Goal: Information Seeking & Learning: Understand process/instructions

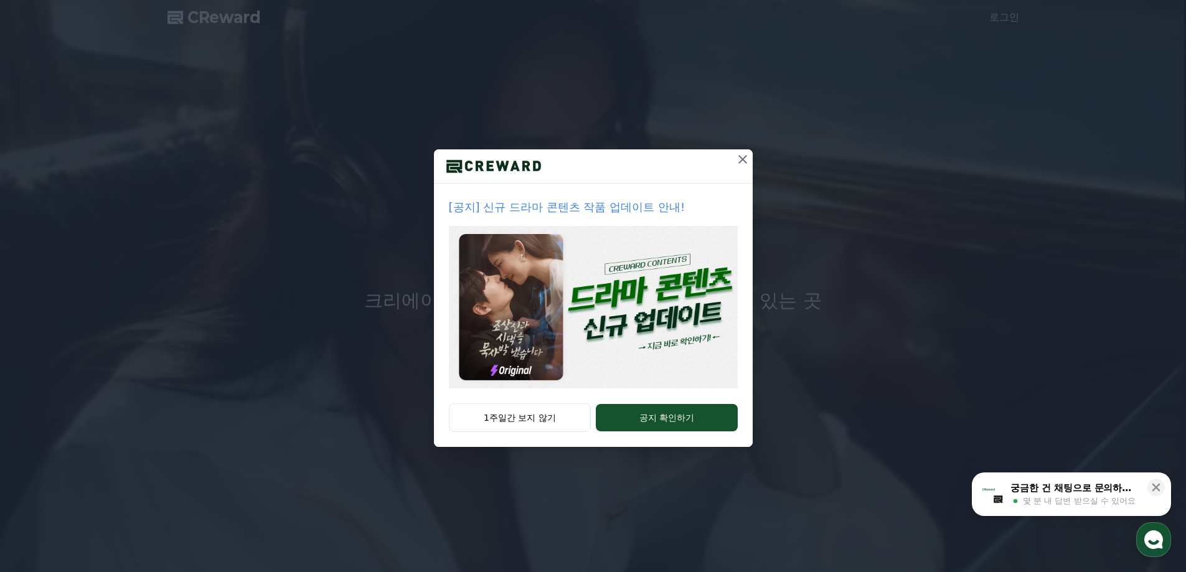
drag, startPoint x: 742, startPoint y: 160, endPoint x: 735, endPoint y: 176, distance: 17.3
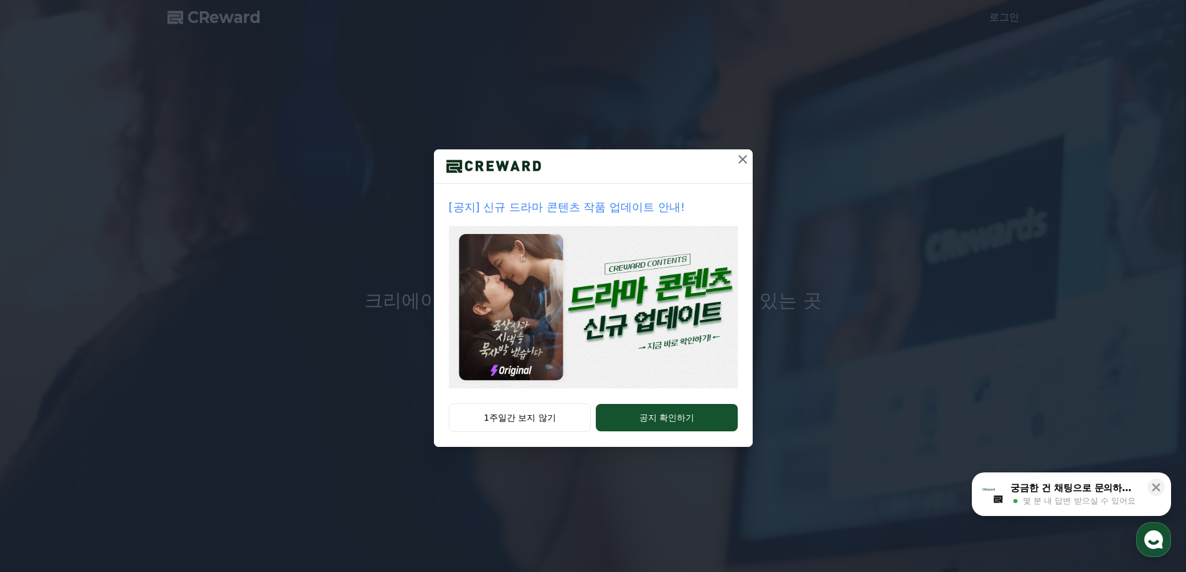
click at [742, 159] on icon at bounding box center [742, 159] width 9 height 9
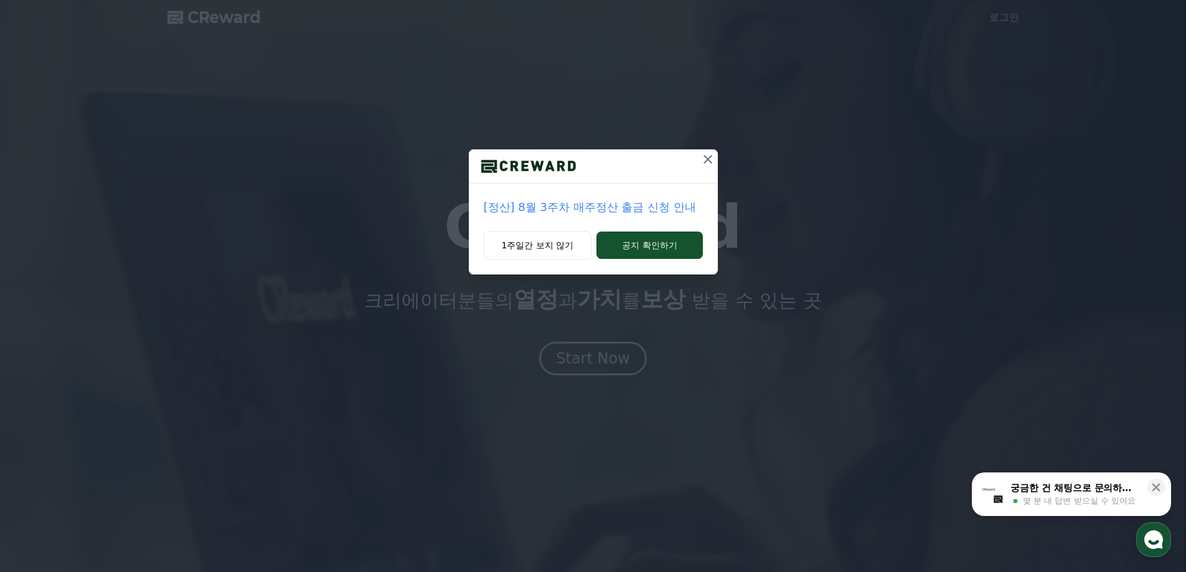
click at [709, 156] on icon at bounding box center [707, 159] width 15 height 15
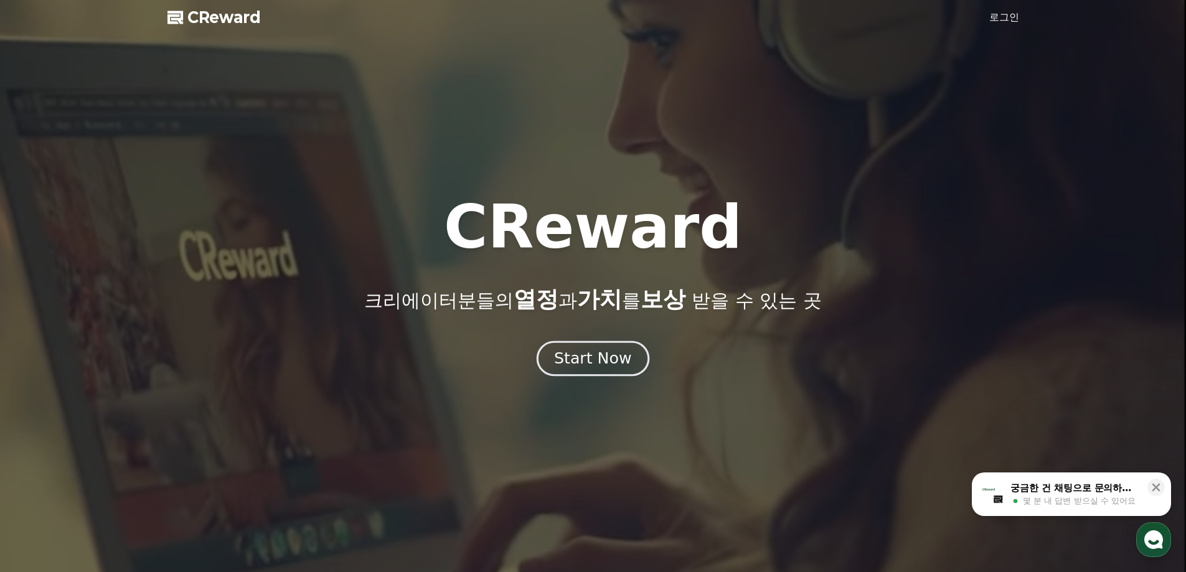
click at [594, 367] on div "Start Now" at bounding box center [592, 358] width 77 height 21
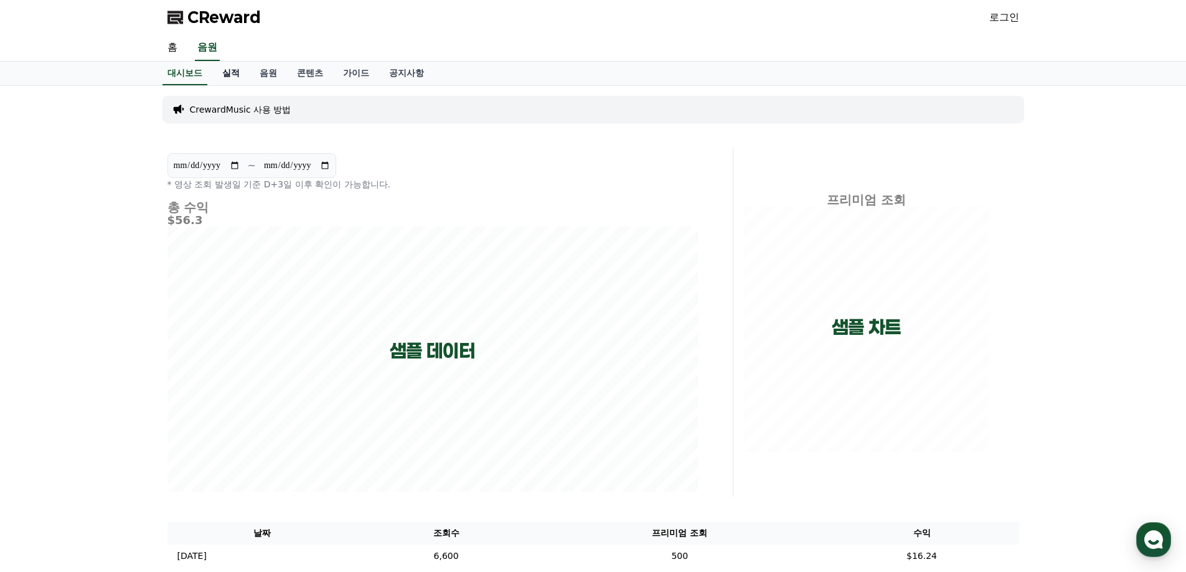
click at [234, 75] on link "실적" at bounding box center [230, 74] width 37 height 24
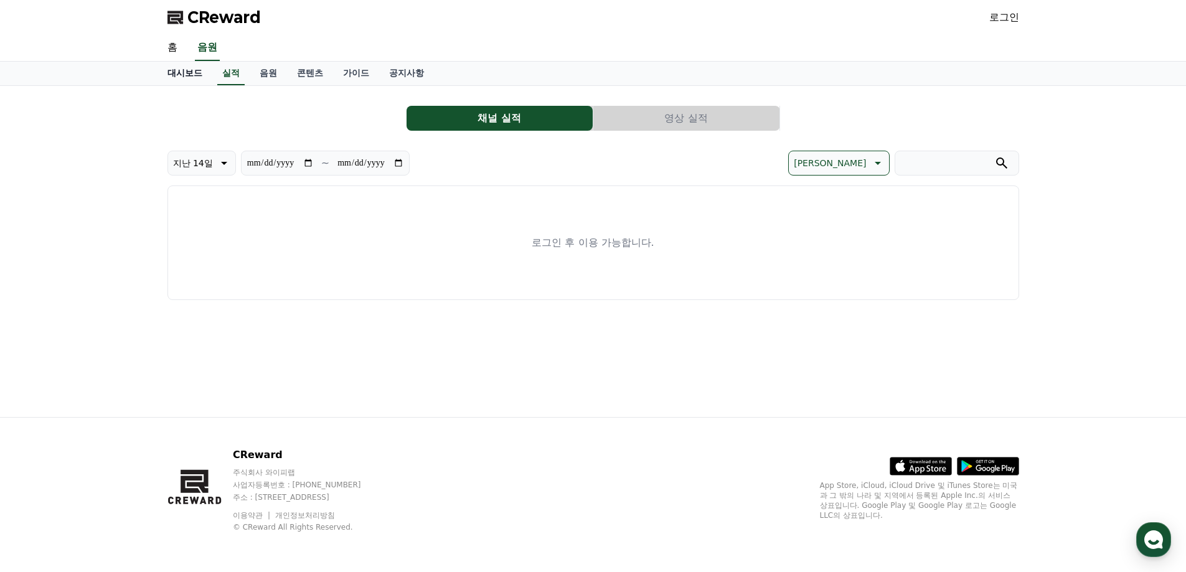
click at [190, 74] on link "대시보드" at bounding box center [185, 74] width 55 height 24
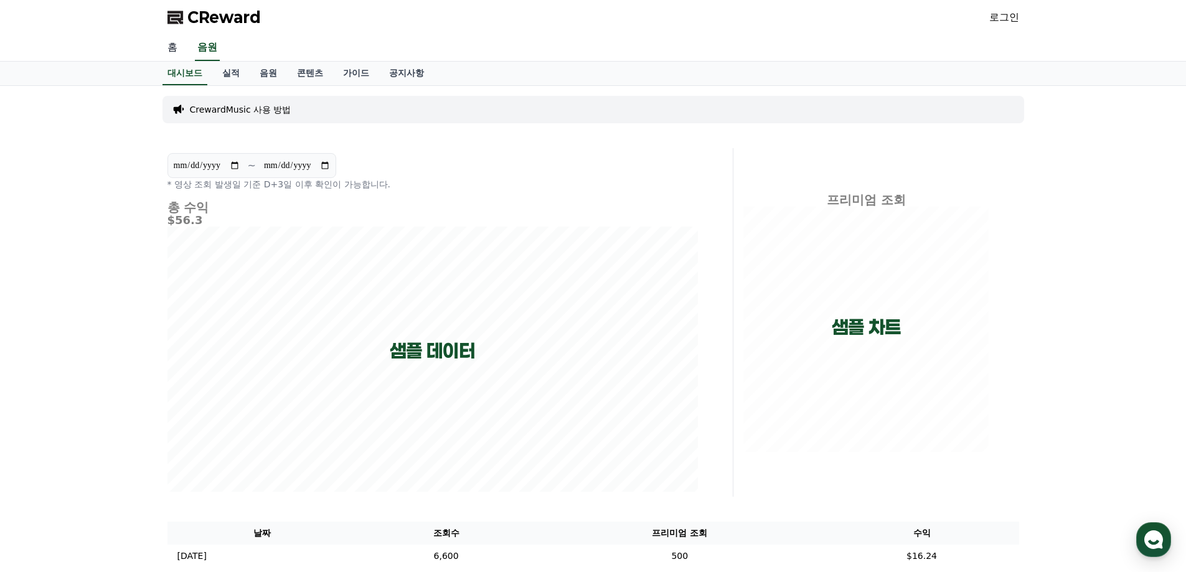
click at [174, 50] on link "홈" at bounding box center [173, 48] width 30 height 26
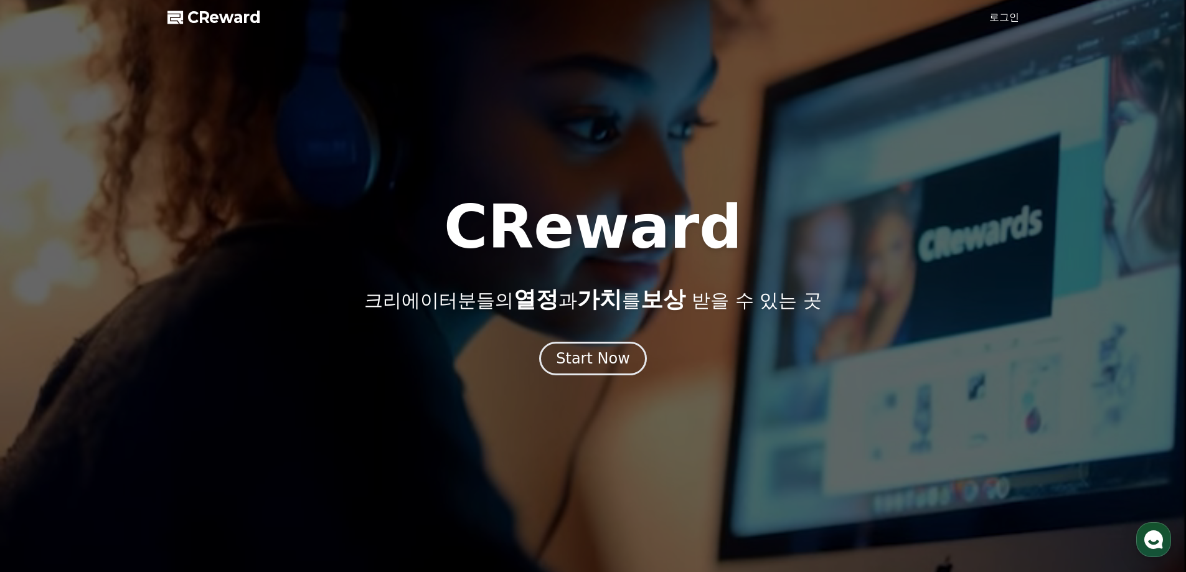
click at [666, 253] on h1 "CReward" at bounding box center [593, 227] width 298 height 60
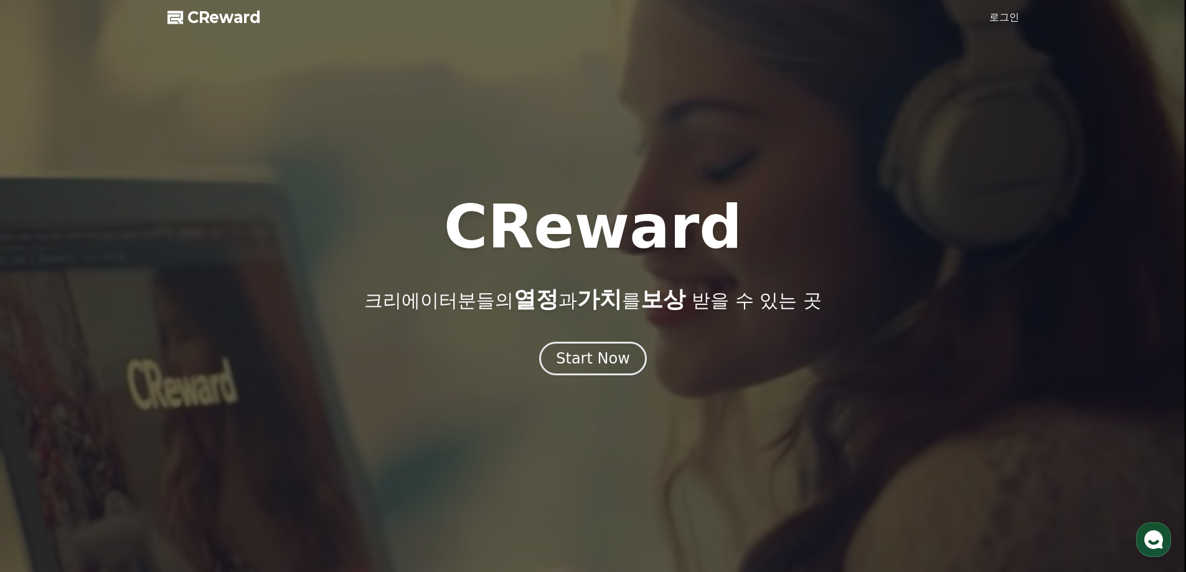
click at [769, 316] on div "CReward 크리에이터분들의 열정 과 가치 를 보상 받을 수 있는 곳 Start Now" at bounding box center [593, 286] width 1186 height 178
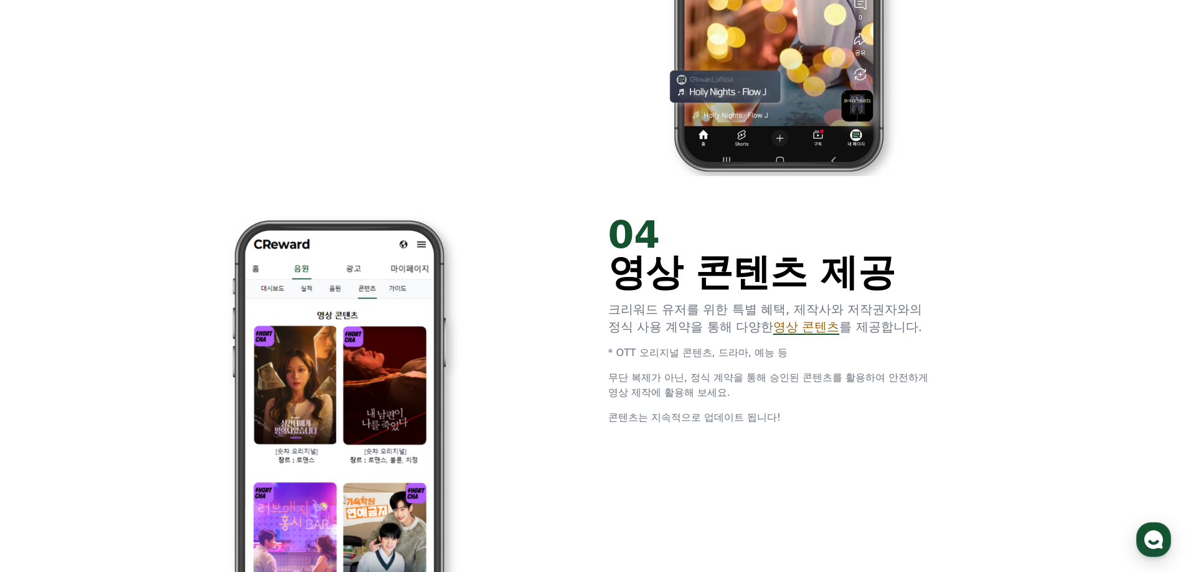
scroll to position [2366, 0]
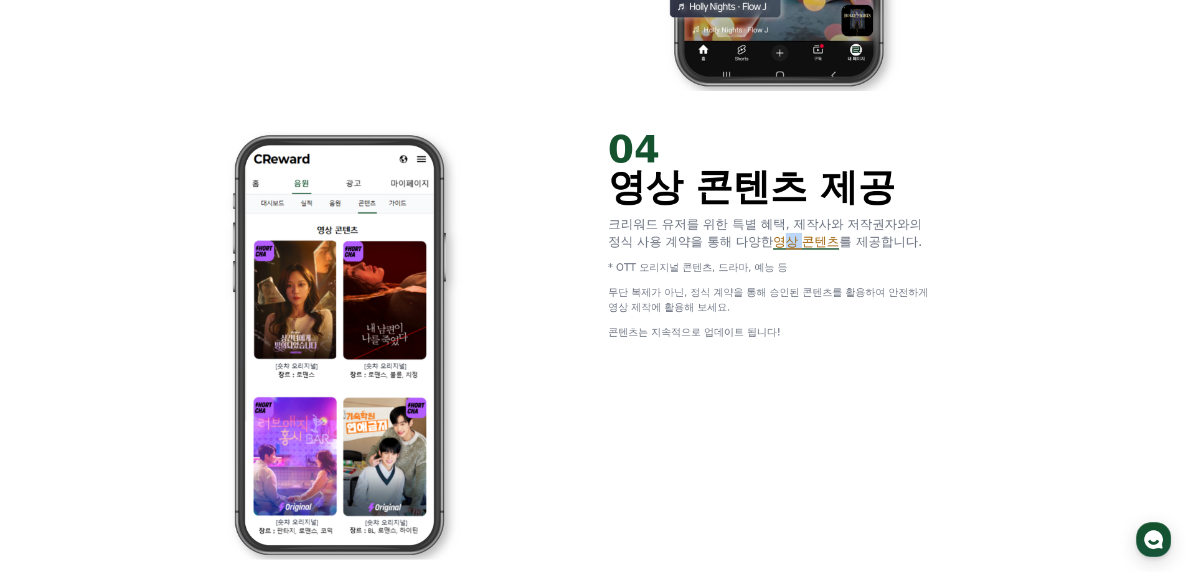
drag, startPoint x: 793, startPoint y: 247, endPoint x: 780, endPoint y: 255, distance: 15.7
click at [809, 247] on span "영상 콘텐츠" at bounding box center [806, 241] width 66 height 15
drag, startPoint x: 646, startPoint y: 267, endPoint x: 765, endPoint y: 271, distance: 118.4
click at [768, 268] on p "* OTT 오리지널 콘텐츠, 드라마, 예능 등" at bounding box center [777, 267] width 339 height 15
drag, startPoint x: 681, startPoint y: 291, endPoint x: 919, endPoint y: 299, distance: 238.6
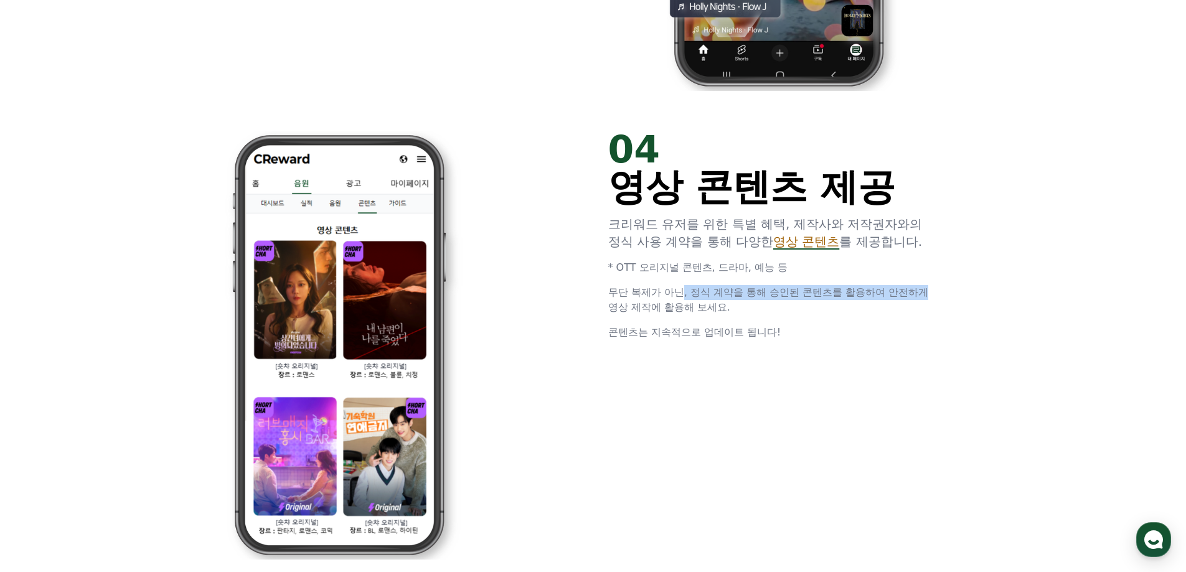
click at [935, 296] on p "무단 복제가 아닌, 정식 계약을 통해 승인된 콘텐츠를 활용하여 안전하게 영상 제작에 활용해 보세요." at bounding box center [777, 300] width 339 height 30
click at [753, 299] on p "무단 복제가 아닌, 정식 계약을 통해 승인된 콘텐츠를 활용하여 안전하게 영상 제작에 활용해 보세요." at bounding box center [777, 300] width 339 height 30
drag, startPoint x: 675, startPoint y: 306, endPoint x: 704, endPoint y: 317, distance: 31.1
click at [695, 311] on span "무단 복제가 아닌, 정식 계약을 통해 승인된 콘텐츠를 활용하여 안전하게 영상 제작에 활용해 보세요." at bounding box center [768, 299] width 321 height 27
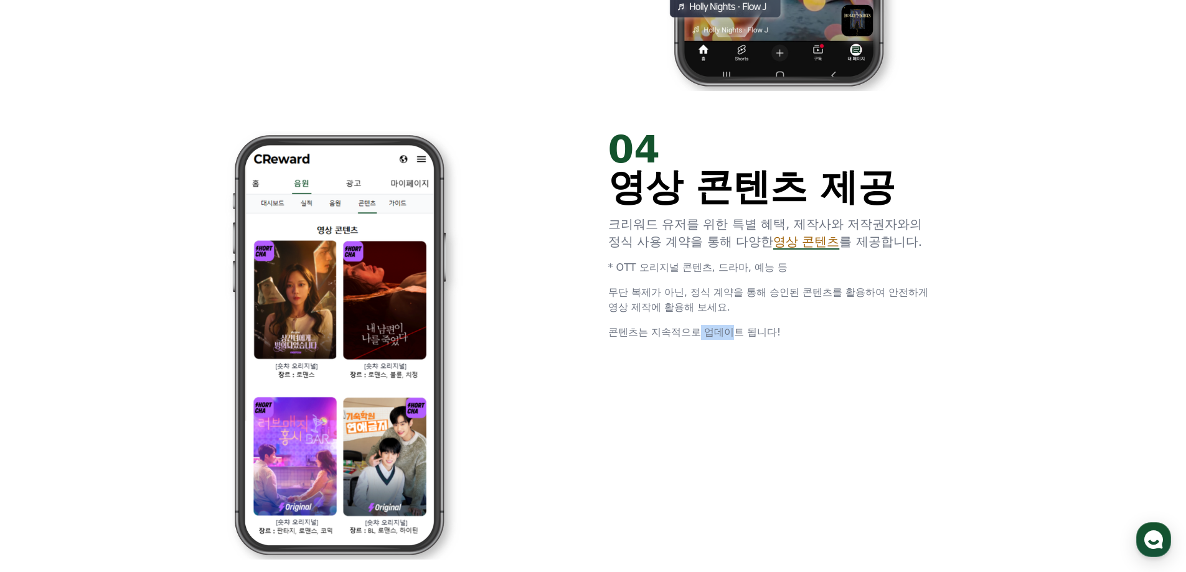
drag, startPoint x: 701, startPoint y: 335, endPoint x: 751, endPoint y: 335, distance: 49.8
click at [740, 337] on span "콘텐츠는 지속적으로 업데이트 됩니다!" at bounding box center [694, 332] width 173 height 12
click at [809, 336] on p "콘텐츠는 지속적으로 업데이트 됩니다!" at bounding box center [777, 332] width 339 height 15
click at [808, 242] on span "영상 콘텐츠" at bounding box center [806, 241] width 66 height 15
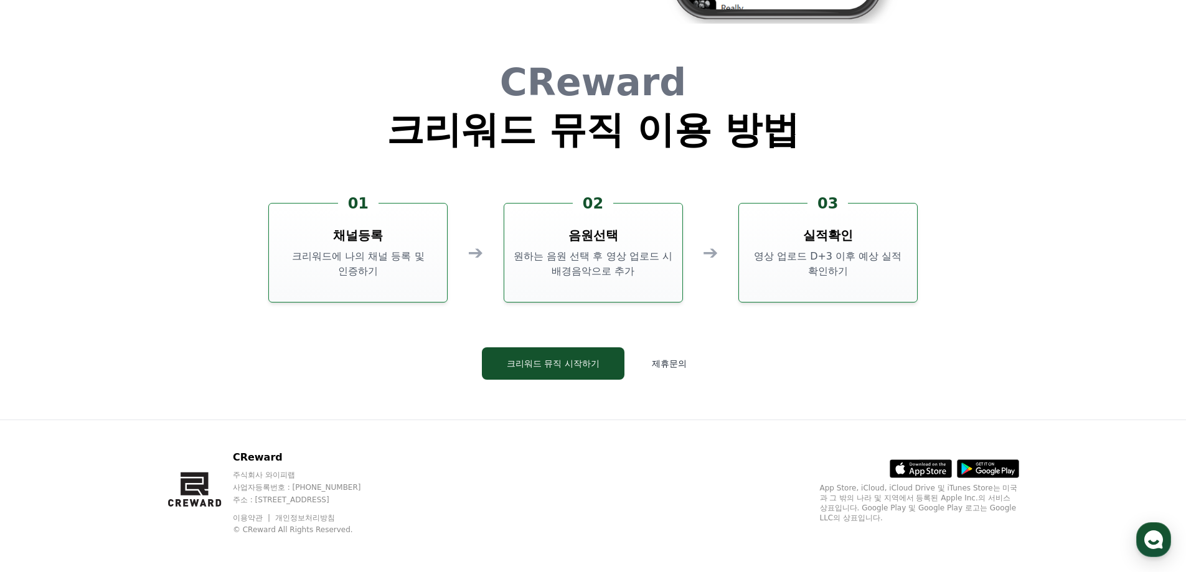
scroll to position [3373, 0]
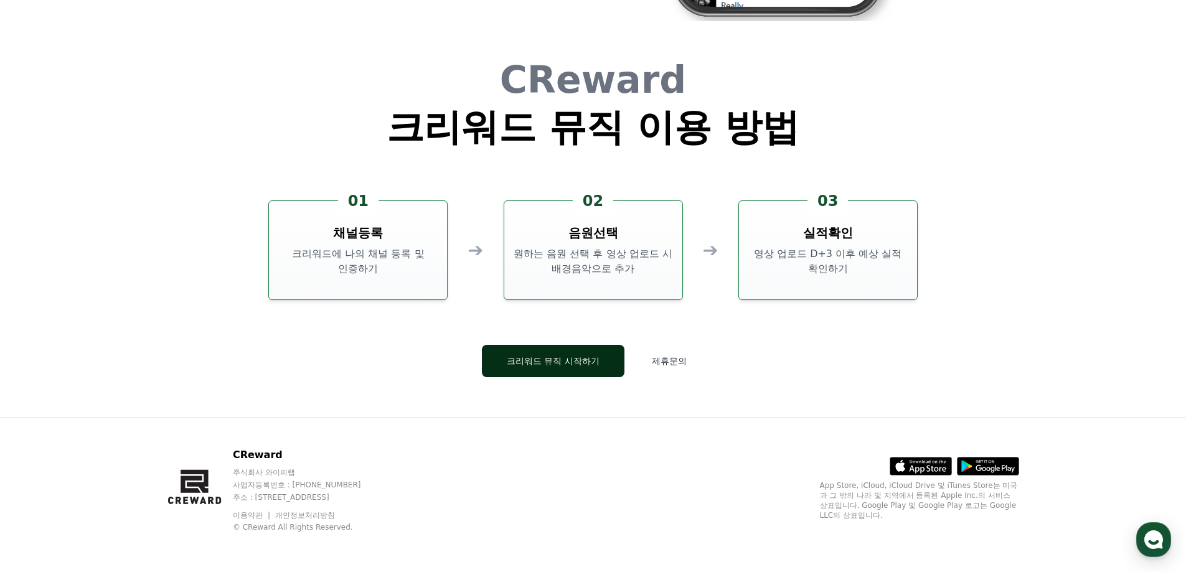
click at [563, 360] on button "크리워드 뮤직 시작하기" at bounding box center [553, 361] width 143 height 32
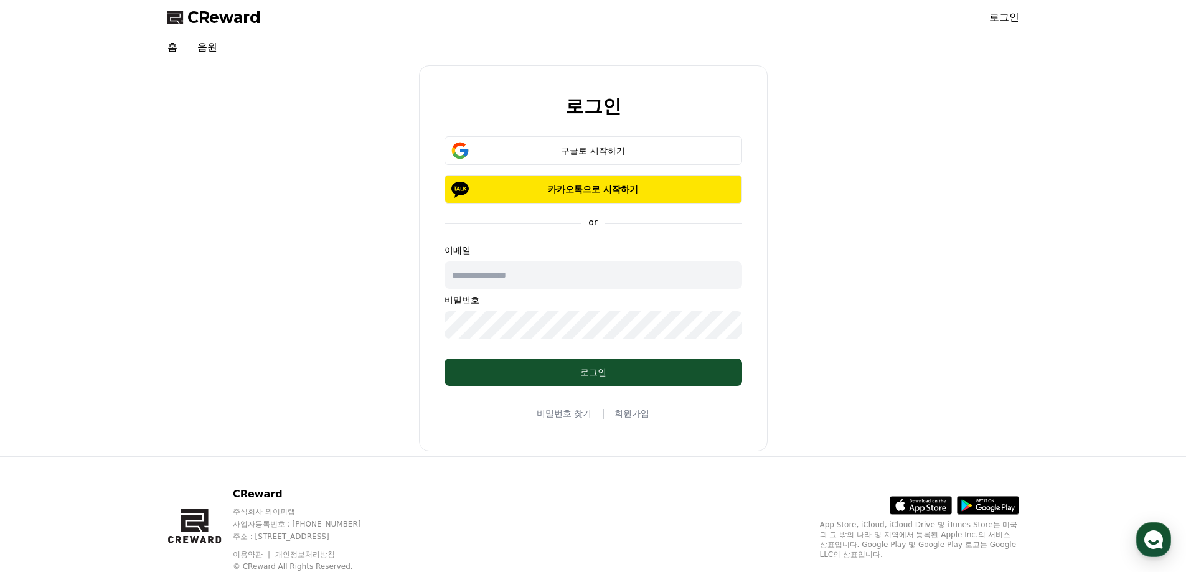
click at [236, 18] on span "CReward" at bounding box center [223, 17] width 73 height 20
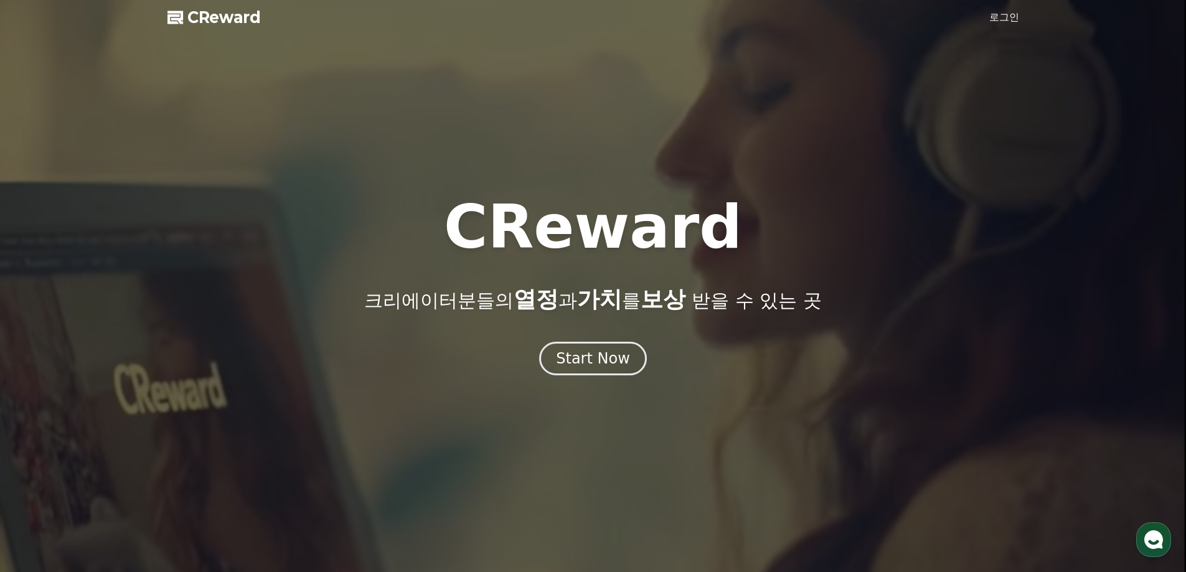
drag, startPoint x: 863, startPoint y: 362, endPoint x: 743, endPoint y: 90, distance: 297.2
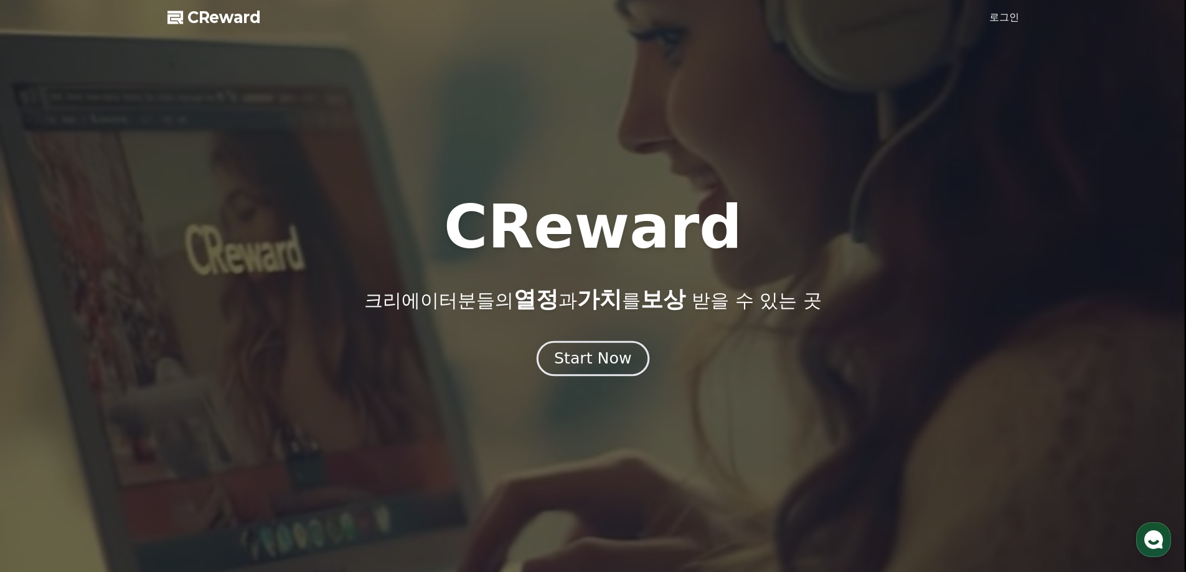
click at [603, 364] on div "Start Now" at bounding box center [592, 358] width 77 height 21
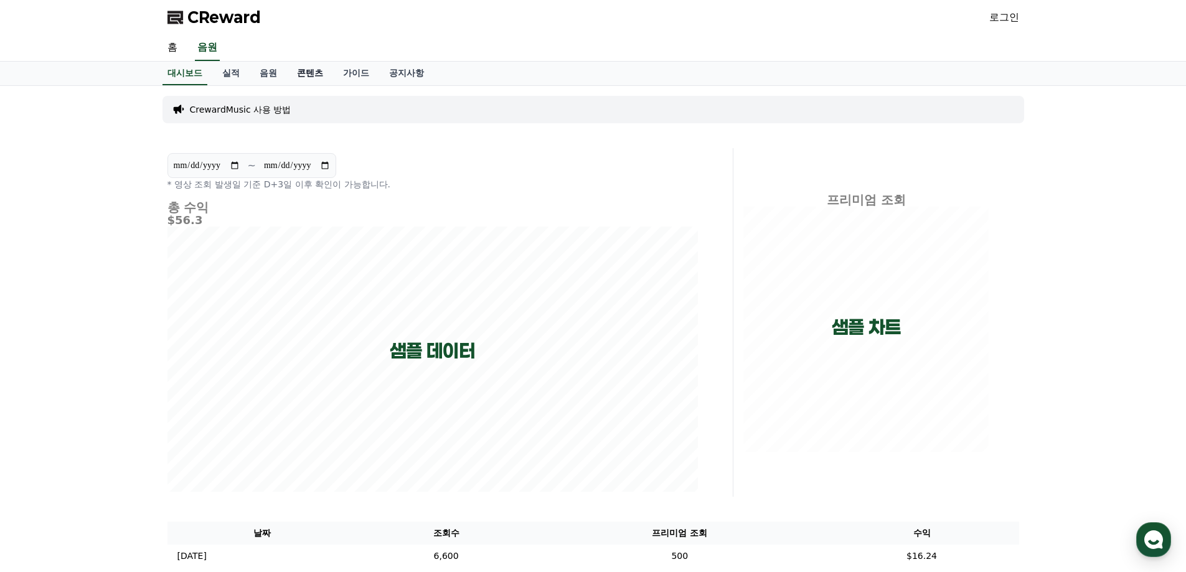
click at [302, 73] on link "콘텐츠" at bounding box center [310, 74] width 46 height 24
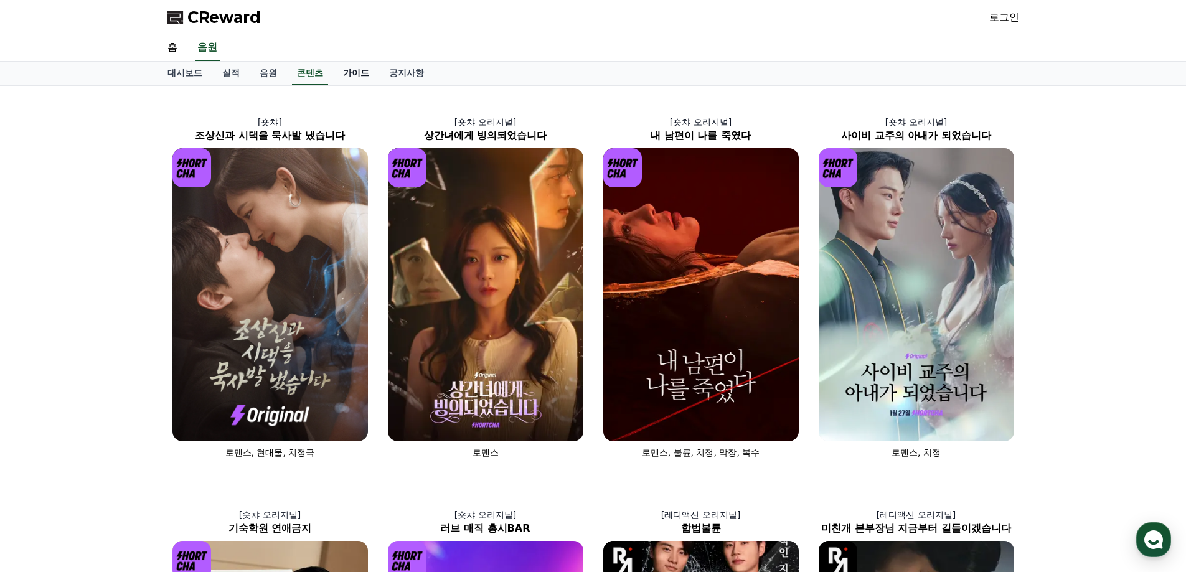
click at [367, 71] on link "가이드" at bounding box center [356, 74] width 46 height 24
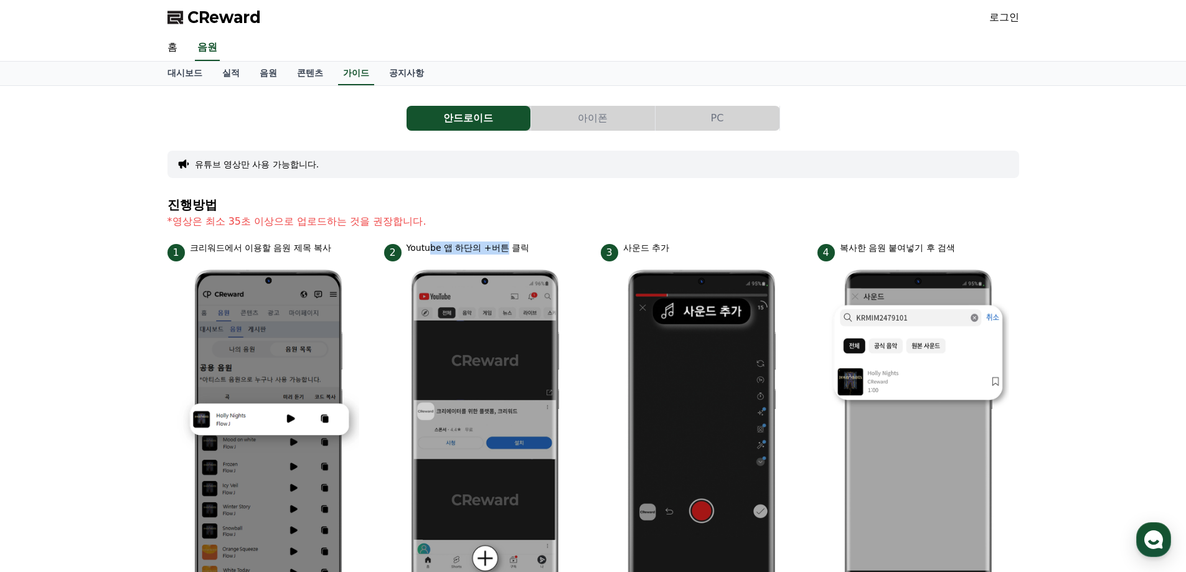
drag, startPoint x: 430, startPoint y: 250, endPoint x: 507, endPoint y: 248, distance: 77.8
click at [507, 248] on p "Youtube 앱 하단의 +버튼 클릭" at bounding box center [468, 248] width 123 height 13
click at [494, 248] on p "Youtube 앱 하단의 +버튼 클릭" at bounding box center [468, 248] width 123 height 13
drag, startPoint x: 451, startPoint y: 249, endPoint x: 511, endPoint y: 249, distance: 59.8
click at [507, 249] on p "Youtube 앱 하단의 +버튼 클릭" at bounding box center [468, 248] width 123 height 13
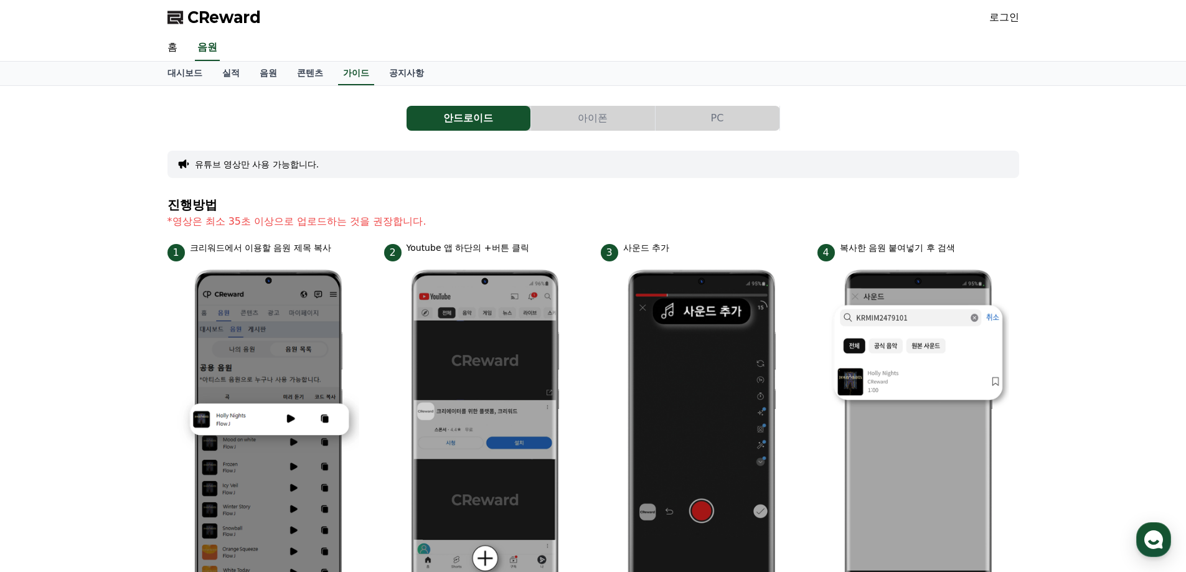
click at [517, 249] on p "Youtube 앱 하단의 +버튼 클릭" at bounding box center [468, 248] width 123 height 13
drag, startPoint x: 637, startPoint y: 250, endPoint x: 661, endPoint y: 248, distance: 23.7
click at [661, 248] on p "사운드 추가" at bounding box center [646, 248] width 46 height 13
drag, startPoint x: 882, startPoint y: 253, endPoint x: 953, endPoint y: 253, distance: 71.6
click at [953, 253] on p "복사한 음원 붙여넣기 후 검색" at bounding box center [898, 248] width 116 height 13
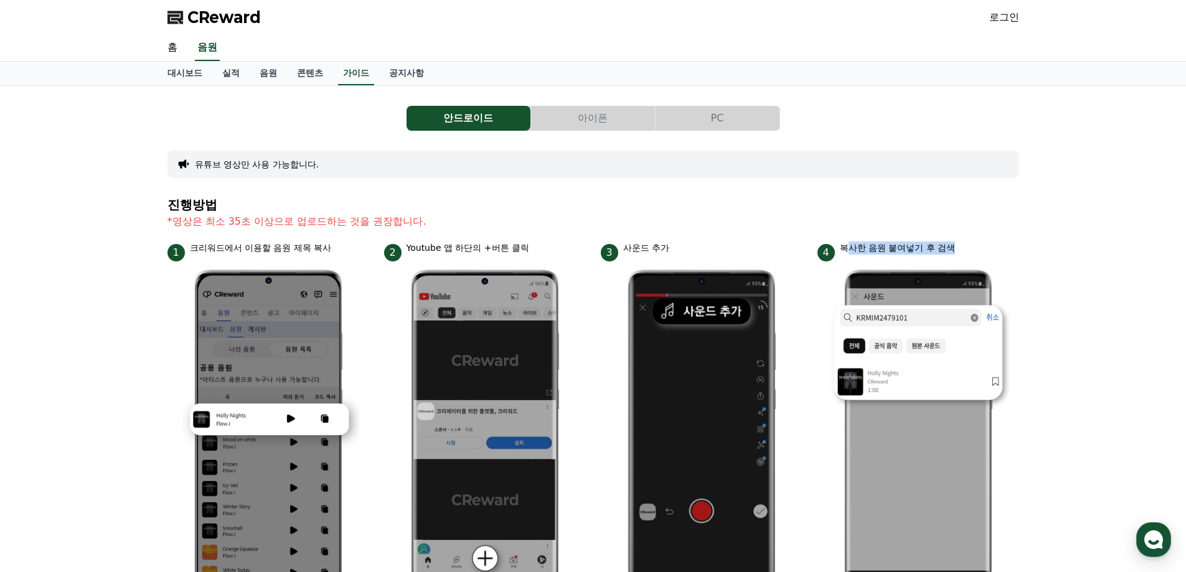
click at [936, 249] on p "복사한 음원 붙여넣기 후 검색" at bounding box center [898, 248] width 116 height 13
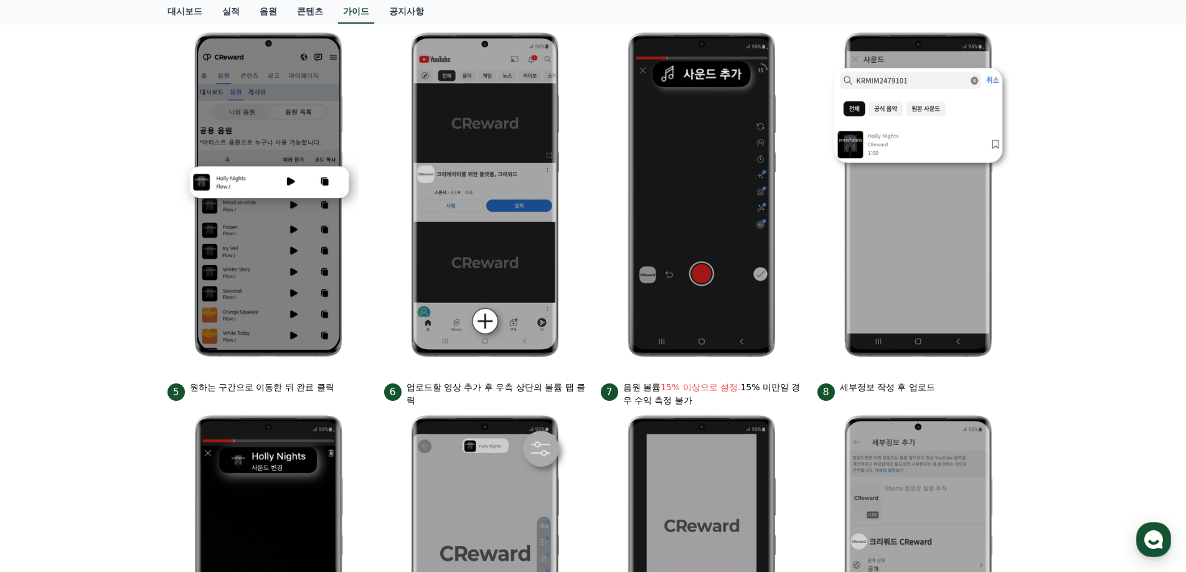
scroll to position [249, 0]
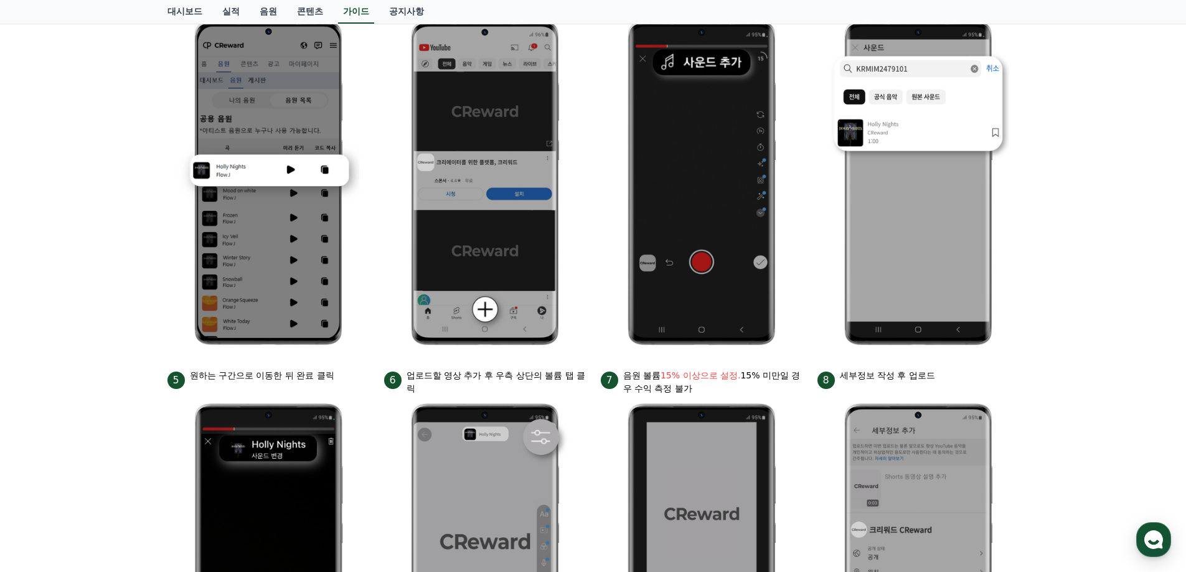
click at [91, 276] on div "안드로이드 아이폰 PC 유튜브 영상만 사용 가능합니다. 진행방법 *영상은 최소 35초 이상으로 업로드하는 것을 권장합니다. 1 크리워드에서 이…" at bounding box center [593, 292] width 1186 height 910
